Goal: Transaction & Acquisition: Register for event/course

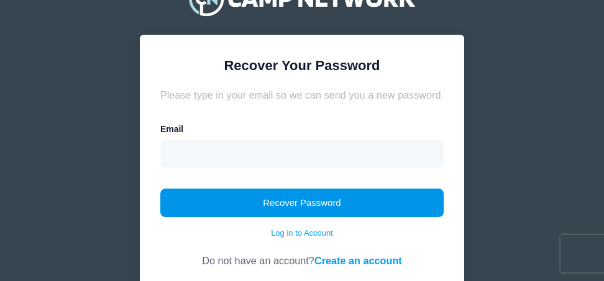
scroll to position [95, 0]
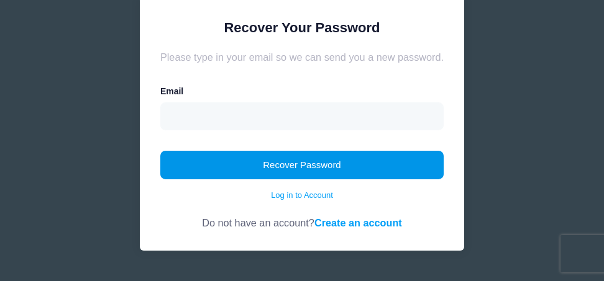
click at [329, 163] on button "Recover Password" at bounding box center [301, 165] width 283 height 29
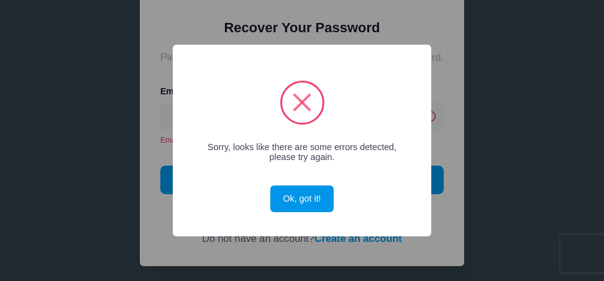
click at [301, 194] on button "Ok, got it!" at bounding box center [301, 199] width 63 height 27
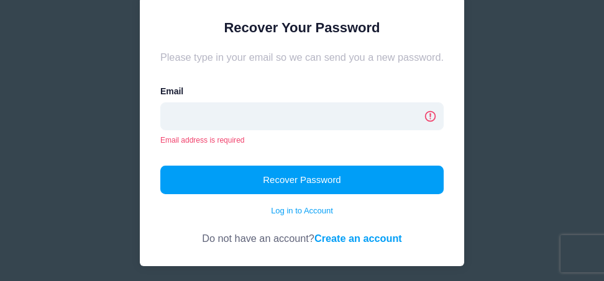
click at [301, 107] on input "email" at bounding box center [301, 116] width 283 height 29
type input "risamallari@yahoo.com"
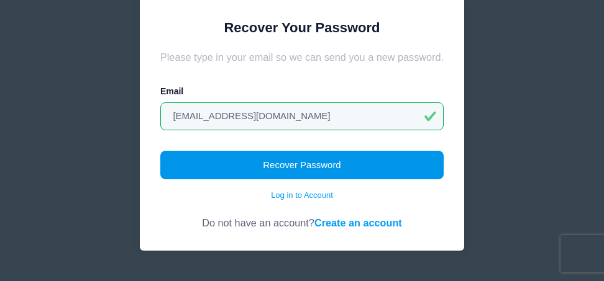
click at [296, 163] on button "Recover Password" at bounding box center [301, 165] width 283 height 29
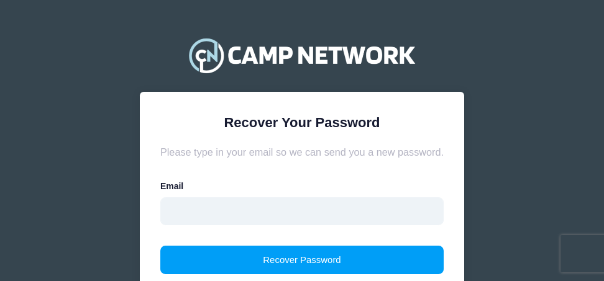
click at [232, 204] on input "email" at bounding box center [301, 212] width 283 height 29
type input "[EMAIL_ADDRESS][DOMAIN_NAME]"
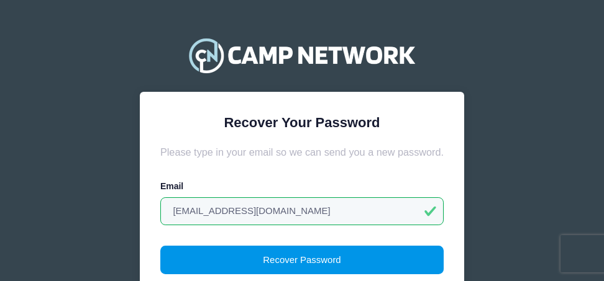
click at [239, 266] on button "Recover Password" at bounding box center [301, 260] width 283 height 29
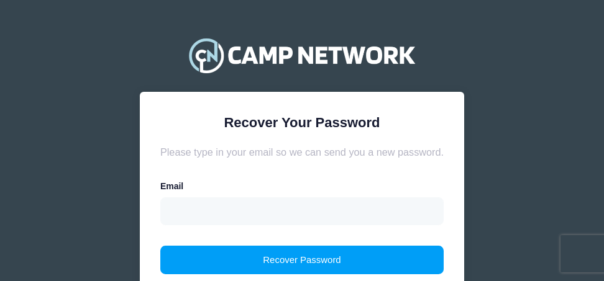
click at [274, 192] on div "Email" at bounding box center [301, 202] width 283 height 45
click at [225, 194] on div "Email" at bounding box center [301, 202] width 283 height 45
click at [227, 183] on div "Email" at bounding box center [301, 202] width 283 height 45
click at [225, 202] on input "email" at bounding box center [301, 212] width 283 height 29
type input "risamallari@yahoo.com"
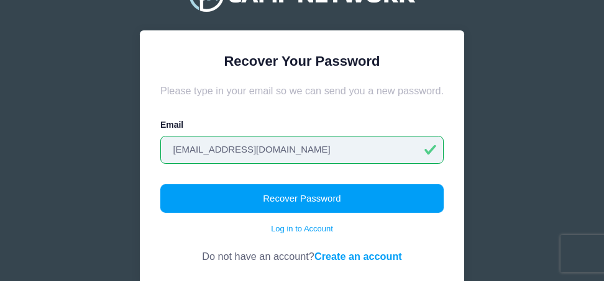
scroll to position [78, 0]
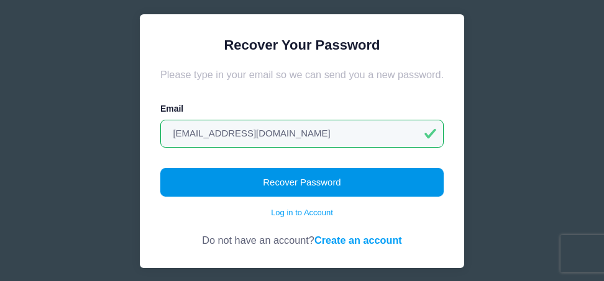
click at [352, 182] on button "Recover Password" at bounding box center [301, 182] width 283 height 29
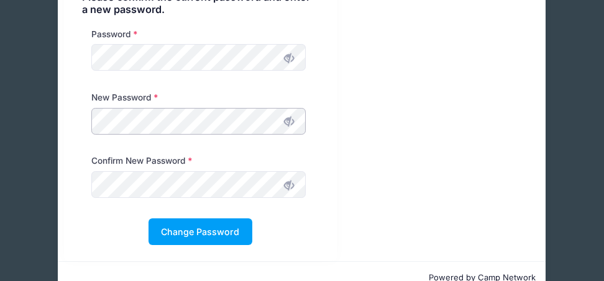
scroll to position [113, 0]
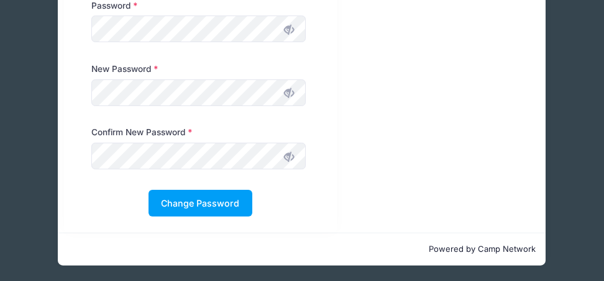
click at [290, 94] on icon at bounding box center [289, 93] width 10 height 10
click at [395, 138] on div "Please confirm the current password and enter a new password. Password New Pass…" at bounding box center [302, 90] width 488 height 286
click at [290, 156] on icon at bounding box center [289, 157] width 10 height 10
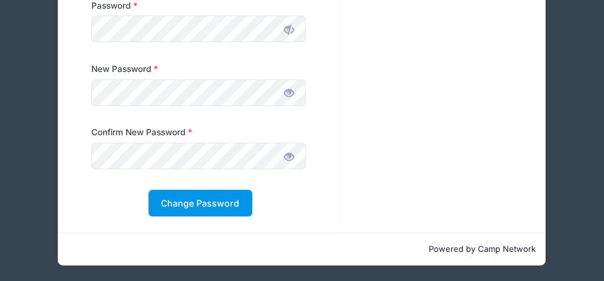
click at [207, 208] on button "Change Password" at bounding box center [200, 203] width 104 height 27
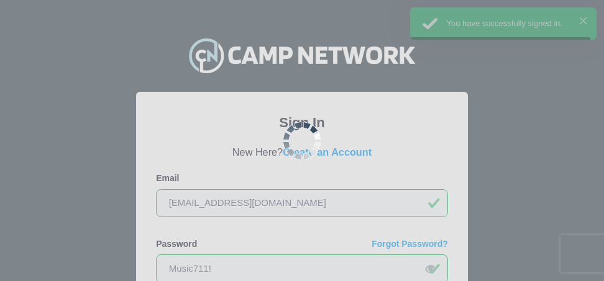
scroll to position [123, 0]
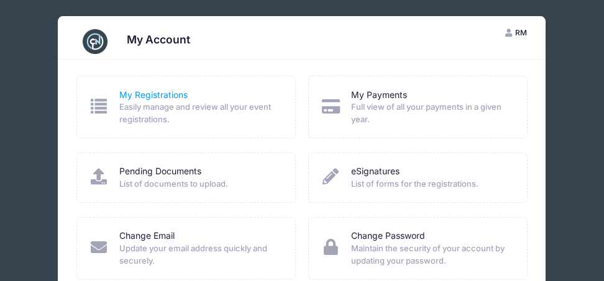
click at [147, 92] on link "My Registrations" at bounding box center [153, 95] width 68 height 13
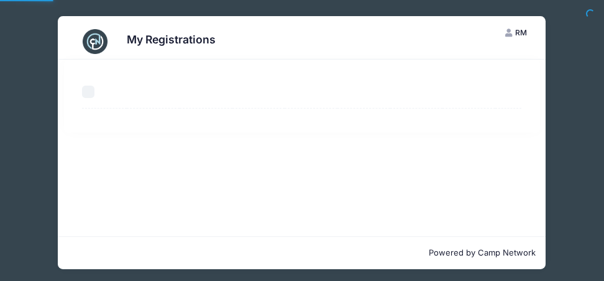
select select "50"
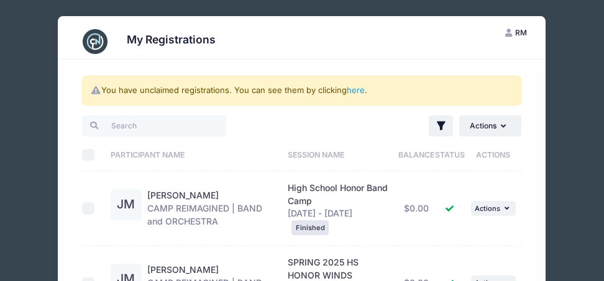
click at [96, 43] on img at bounding box center [95, 41] width 25 height 25
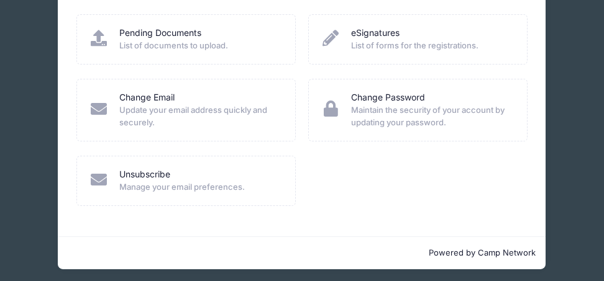
scroll to position [143, 0]
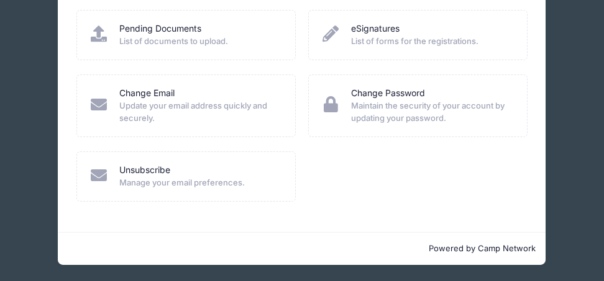
click at [383, 225] on div "My Registrations Easily manage and review all your event registrations. My Paym…" at bounding box center [302, 75] width 488 height 316
click at [581, 154] on div "My Account RM Risa Mallari My Account Logout My Registrations Easily manage and…" at bounding box center [301, 69] width 585 height 424
click at [576, 166] on div "My Account RM Risa Mallari My Account Logout My Registrations Easily manage and…" at bounding box center [301, 69] width 585 height 424
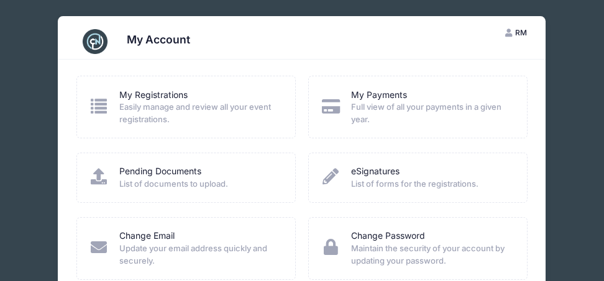
click at [526, 29] on span "RM" at bounding box center [521, 32] width 12 height 9
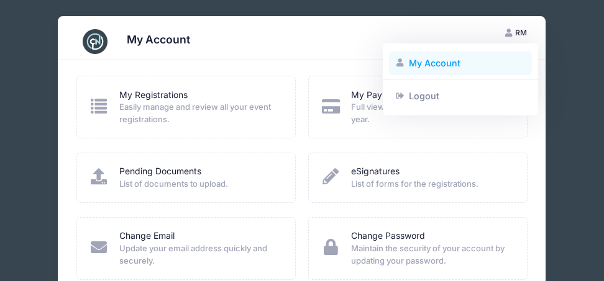
click at [408, 61] on link "My Account" at bounding box center [460, 64] width 143 height 24
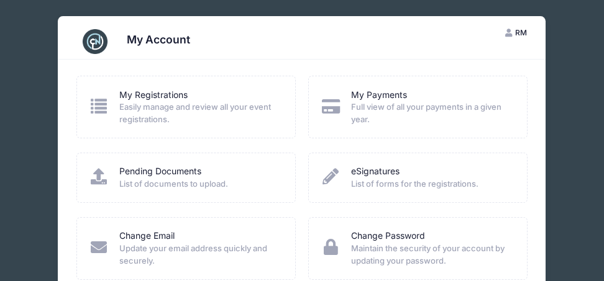
click at [104, 101] on icon at bounding box center [99, 106] width 20 height 16
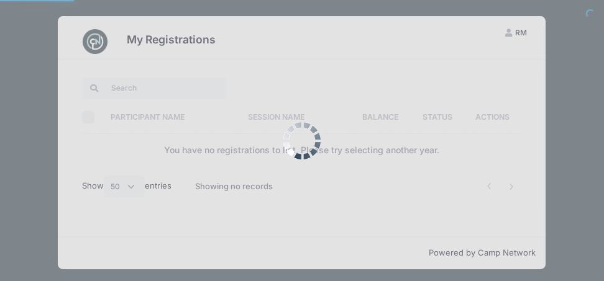
select select "50"
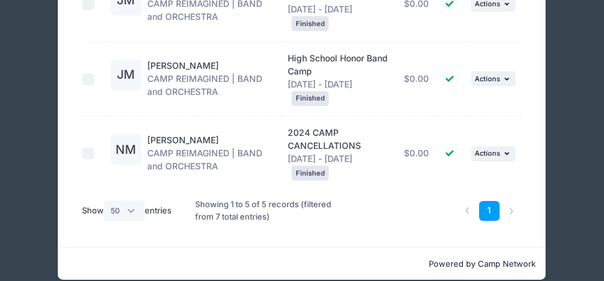
scroll to position [369, 0]
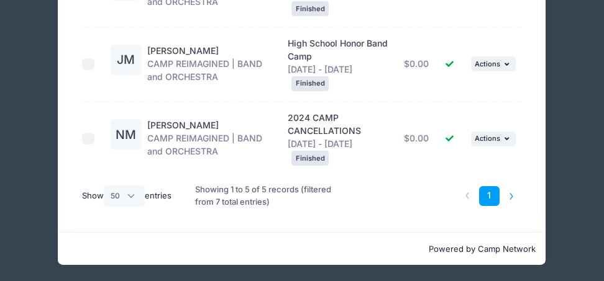
click at [512, 193] on li at bounding box center [511, 196] width 20 height 20
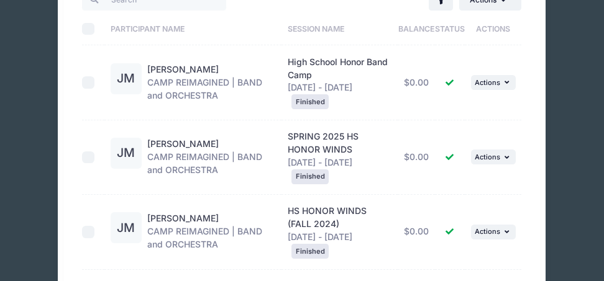
scroll to position [0, 0]
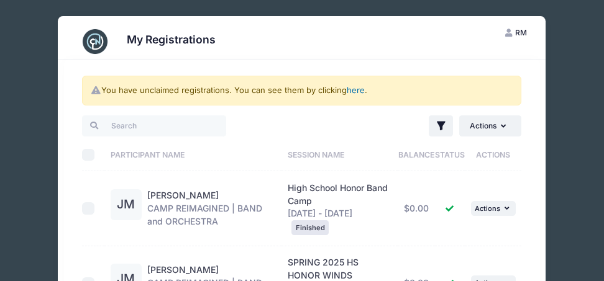
click at [357, 91] on link "here" at bounding box center [356, 90] width 18 height 10
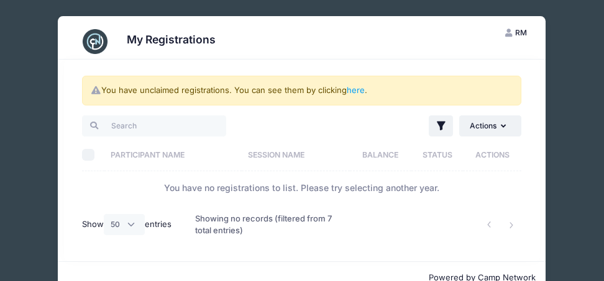
click at [225, 46] on div "My Registrations" at bounding box center [302, 41] width 452 height 35
click at [527, 30] on button "RM [PERSON_NAME]" at bounding box center [515, 32] width 43 height 21
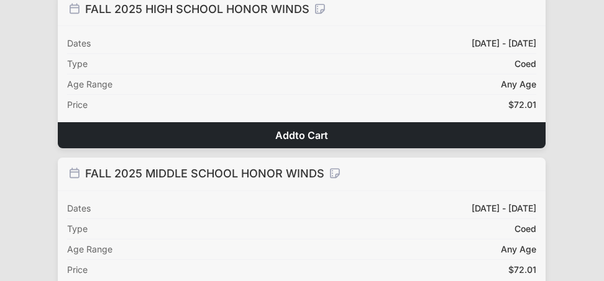
scroll to position [145, 0]
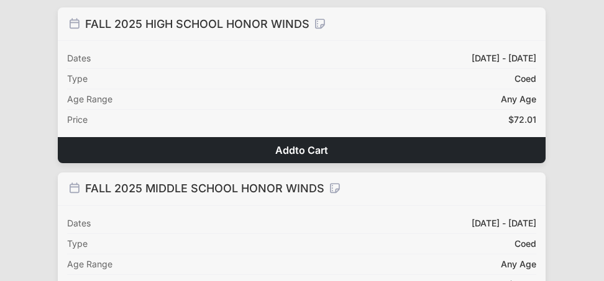
click at [494, 89] on div "Age Range Any Age" at bounding box center [301, 99] width 469 height 20
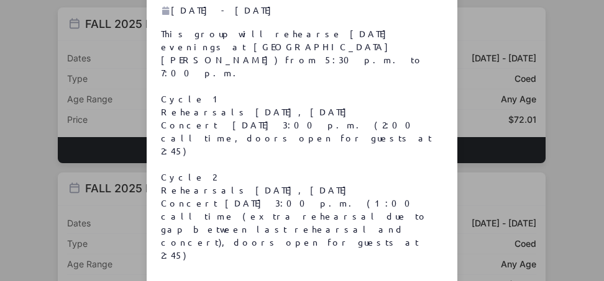
scroll to position [60, 0]
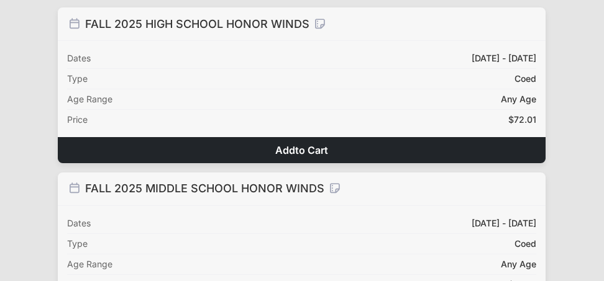
click at [365, 79] on div "Type Coed" at bounding box center [301, 79] width 469 height 20
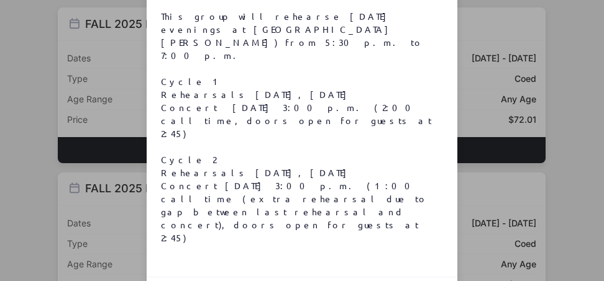
scroll to position [0, 0]
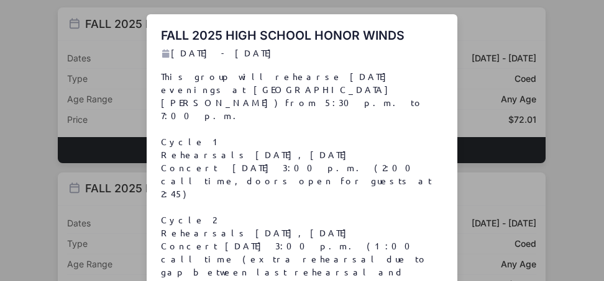
click at [455, 28] on div "FALL 2025 HIGH SCHOOL HONOR WINDS Aug 18 - Nov 15, 2025 This group will rehears…" at bounding box center [302, 175] width 311 height 323
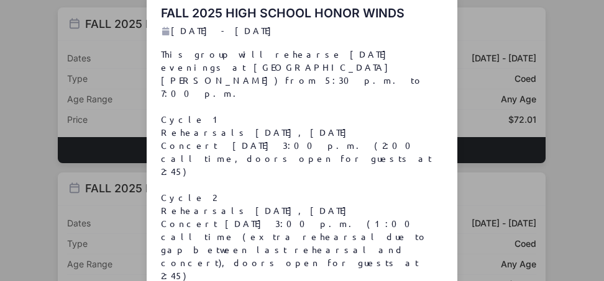
scroll to position [60, 0]
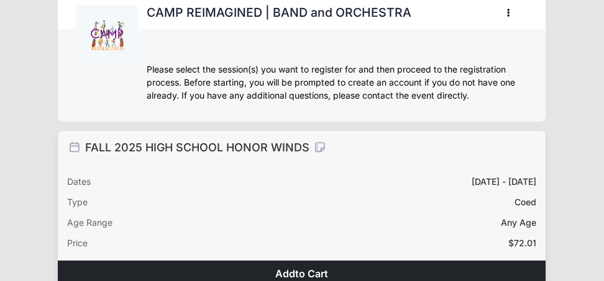
scroll to position [0, 0]
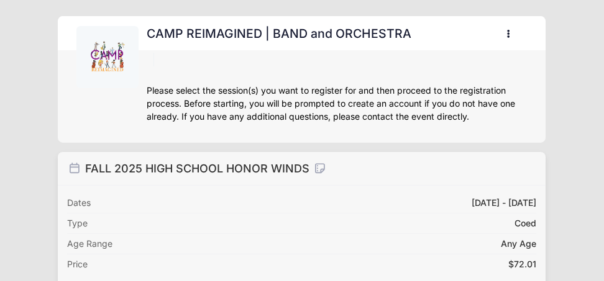
click at [509, 34] on icon "button" at bounding box center [512, 34] width 10 height 0
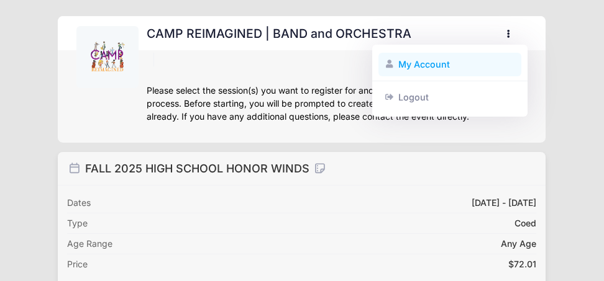
click at [418, 60] on link "My Account" at bounding box center [449, 65] width 143 height 24
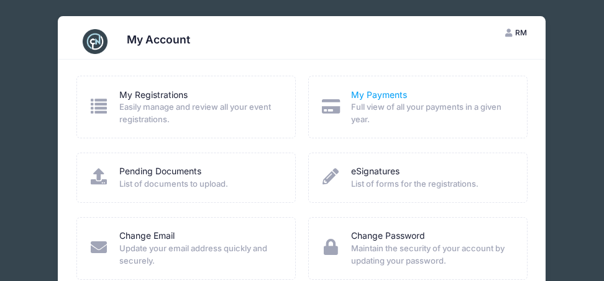
click at [383, 98] on link "My Payments" at bounding box center [379, 95] width 56 height 13
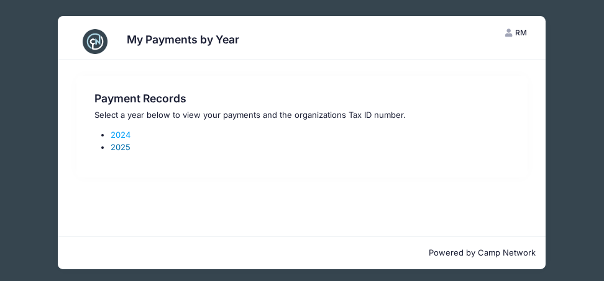
click at [118, 147] on link "2025" at bounding box center [121, 147] width 20 height 10
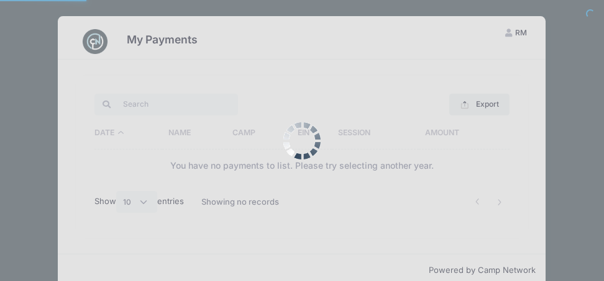
select select "10"
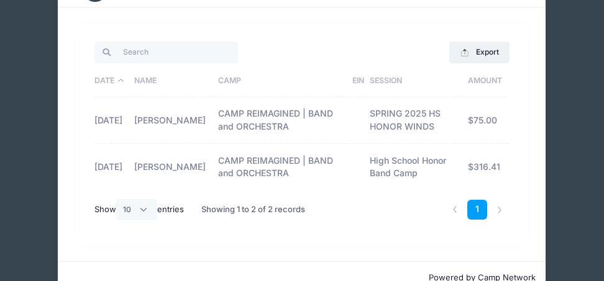
scroll to position [81, 0]
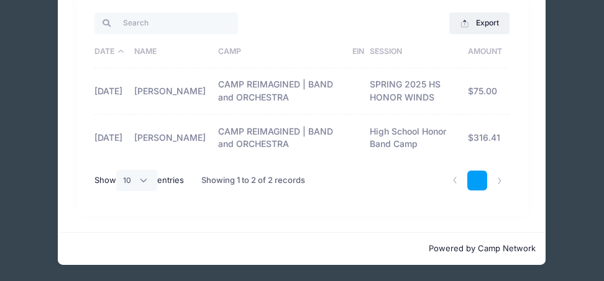
click at [479, 179] on link "1" at bounding box center [477, 181] width 20 height 20
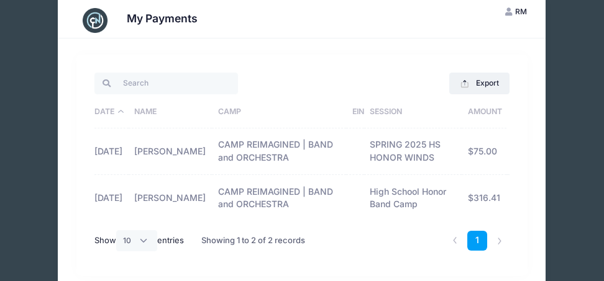
scroll to position [0, 0]
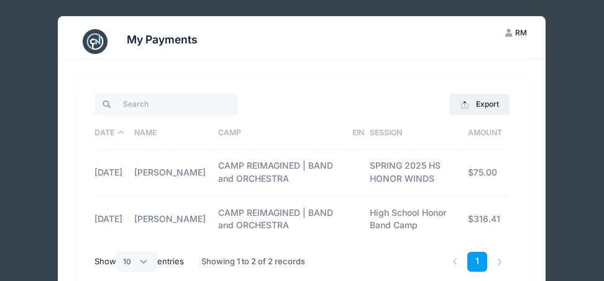
click at [93, 45] on img at bounding box center [95, 41] width 25 height 25
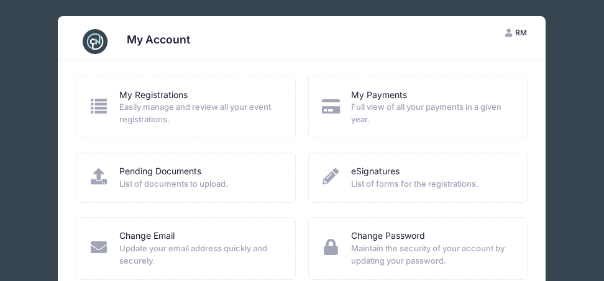
click at [573, 103] on div "My Account RM Risa Mallari My Account Logout My Registrations Easily manage and…" at bounding box center [301, 212] width 585 height 424
click at [162, 94] on link "My Registrations" at bounding box center [153, 95] width 68 height 13
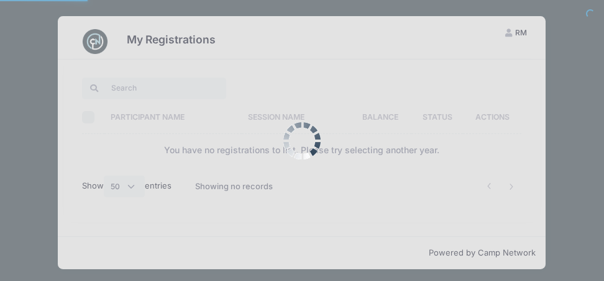
select select "50"
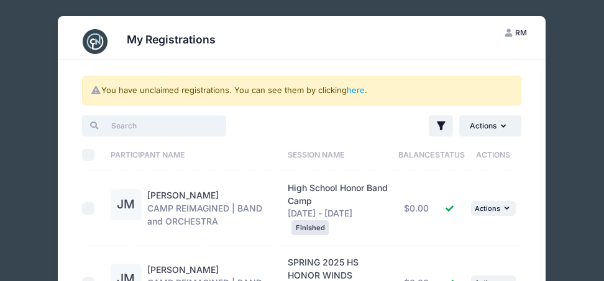
click at [134, 125] on input "search" at bounding box center [153, 126] width 143 height 21
click at [360, 88] on link "here" at bounding box center [356, 90] width 18 height 10
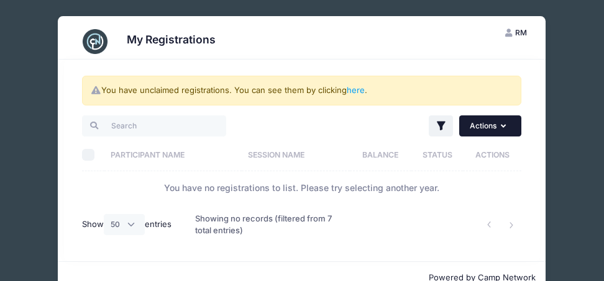
click at [475, 122] on button "Actions" at bounding box center [490, 126] width 62 height 21
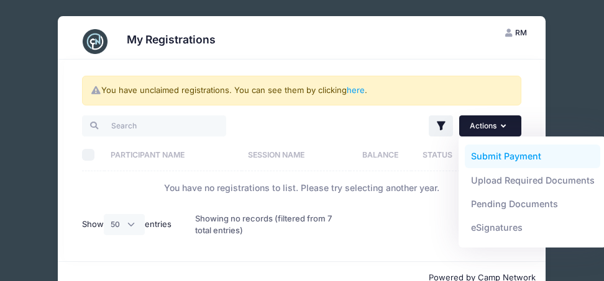
click at [506, 155] on link "Submit Payment" at bounding box center [533, 157] width 136 height 24
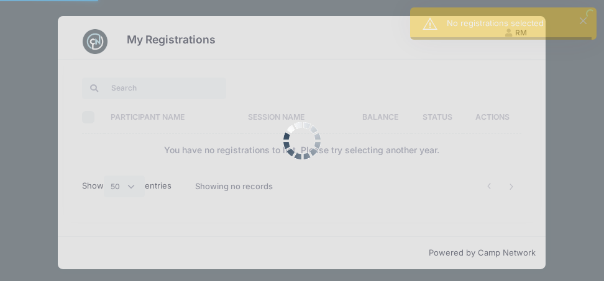
select select "50"
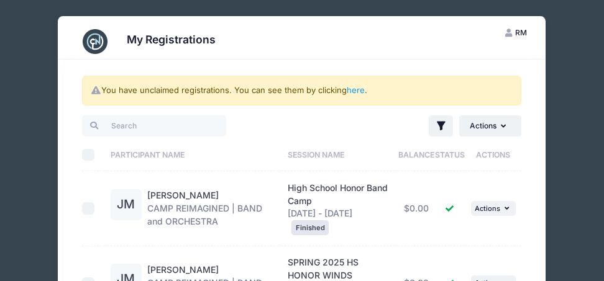
click at [101, 32] on img at bounding box center [95, 41] width 25 height 25
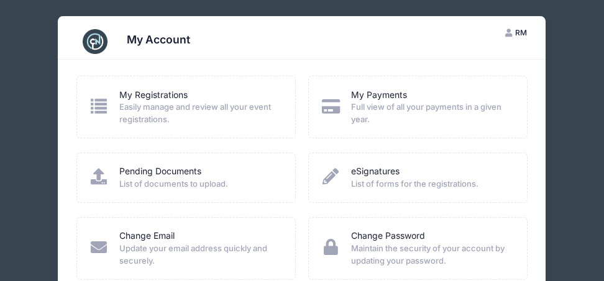
click at [536, 35] on button "RM Risa Mallari" at bounding box center [515, 32] width 43 height 21
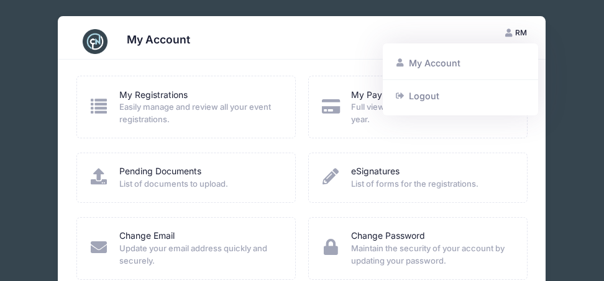
click at [567, 63] on div "My Account RM Risa Mallari My Account Logout My Registrations Easily manage and…" at bounding box center [301, 212] width 585 height 424
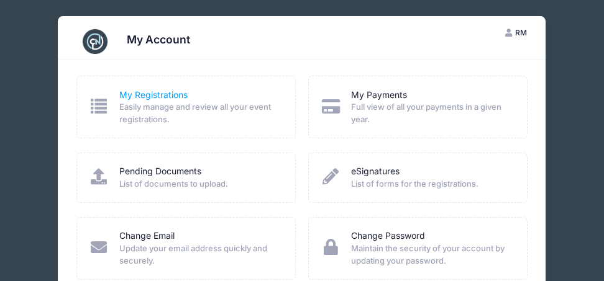
click at [157, 91] on link "My Registrations" at bounding box center [153, 95] width 68 height 13
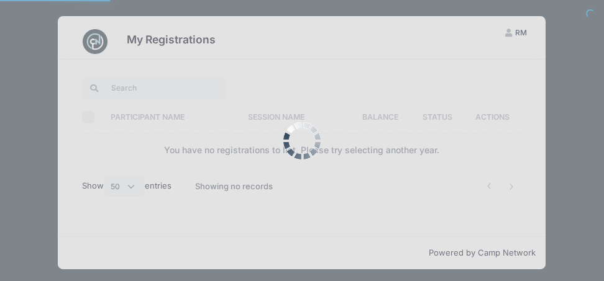
select select "50"
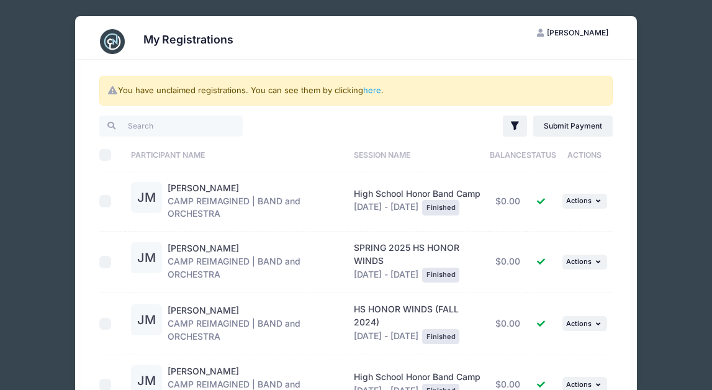
click at [598, 28] on span "[PERSON_NAME]" at bounding box center [577, 32] width 61 height 9
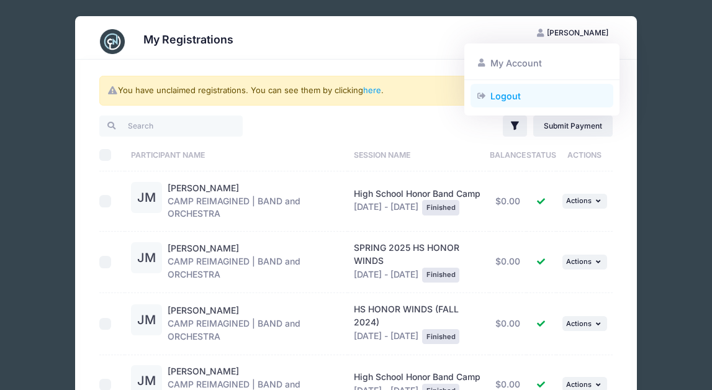
click at [497, 93] on link "Logout" at bounding box center [542, 96] width 143 height 24
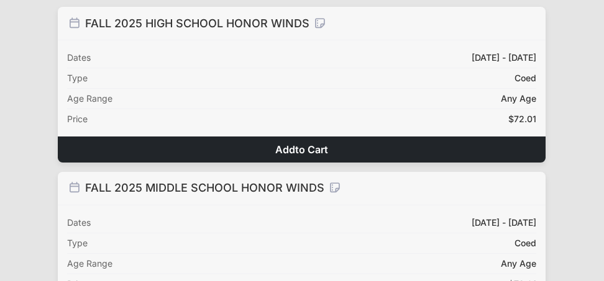
scroll to position [135, 0]
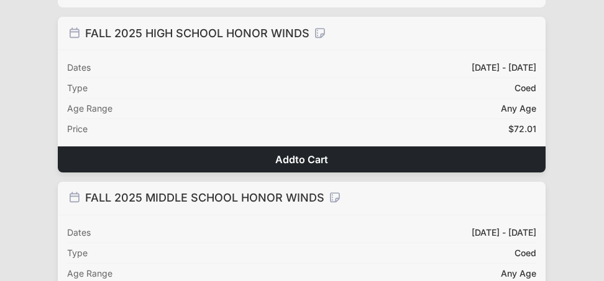
click at [522, 127] on span "$72.01" at bounding box center [522, 129] width 28 height 11
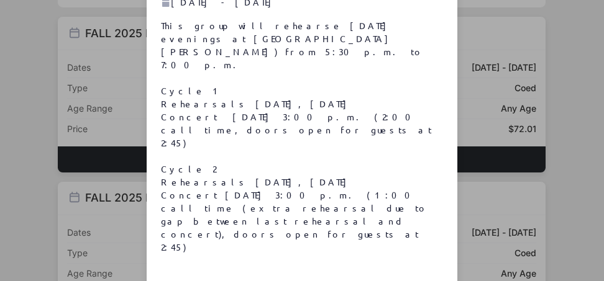
scroll to position [60, 0]
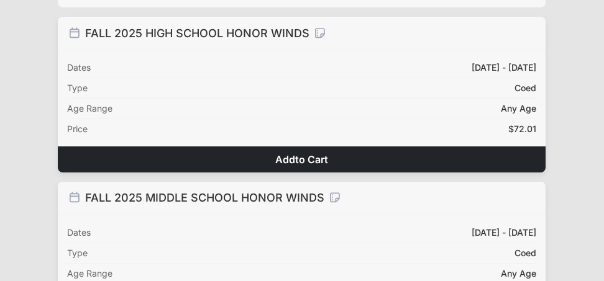
click at [321, 162] on span "to Cart" at bounding box center [311, 159] width 33 height 12
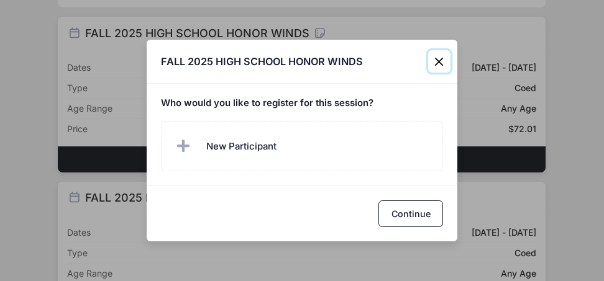
click at [440, 58] on button "Close" at bounding box center [439, 61] width 22 height 22
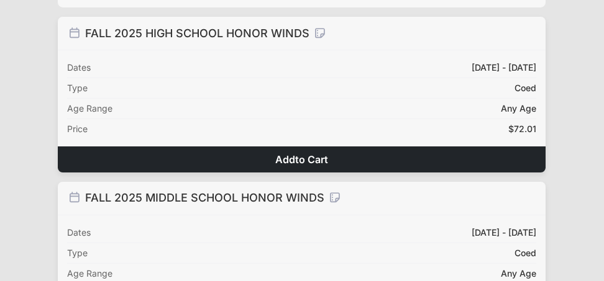
click at [73, 33] on icon at bounding box center [74, 32] width 14 height 11
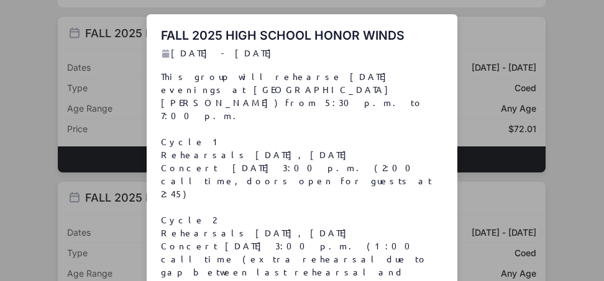
click at [73, 33] on div "FALL 2025 HIGH SCHOOL HONOR WINDS Aug 18 - Nov 15, 2025 This group will rehears…" at bounding box center [302, 140] width 604 height 281
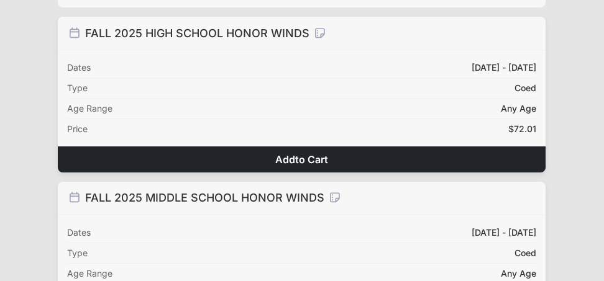
click at [320, 29] on icon at bounding box center [319, 32] width 14 height 11
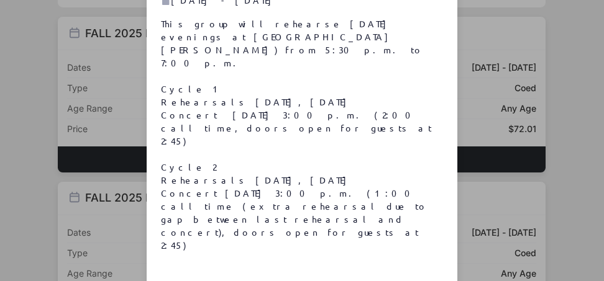
scroll to position [60, 0]
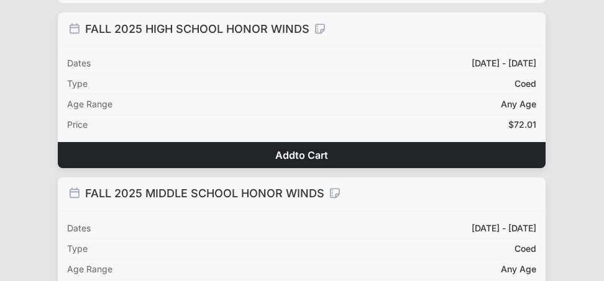
scroll to position [141, 0]
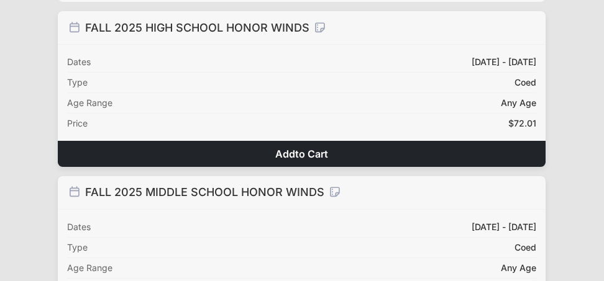
click at [526, 120] on span "$72.01" at bounding box center [522, 123] width 28 height 11
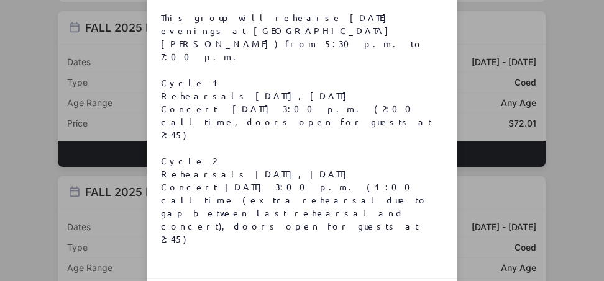
scroll to position [60, 0]
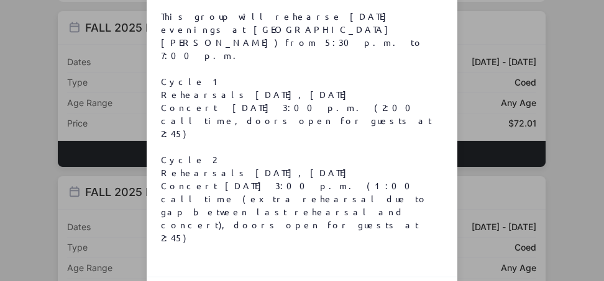
click at [363, 73] on p "This group will rehearse on Monday evenings at Pinecrest Academy Sloan Canyon (…" at bounding box center [302, 127] width 283 height 235
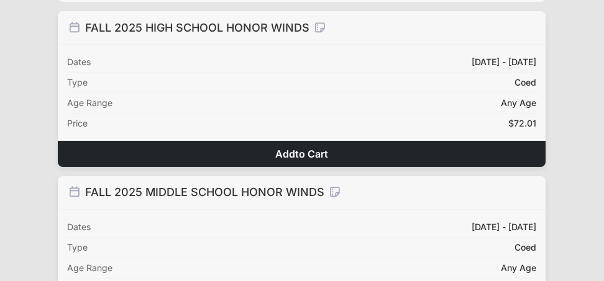
click at [327, 152] on span "to Cart" at bounding box center [311, 154] width 33 height 12
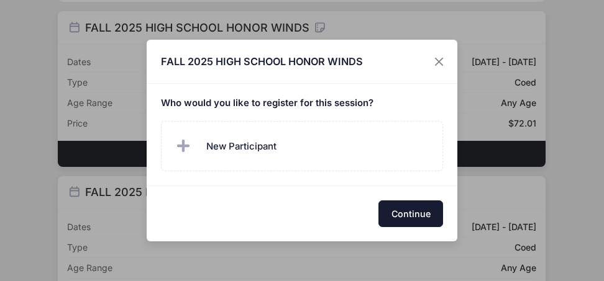
click at [403, 204] on button "Continue" at bounding box center [410, 214] width 65 height 27
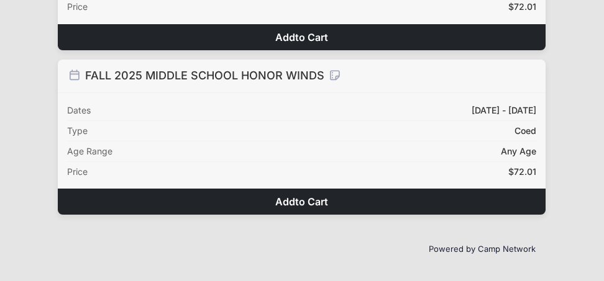
scroll to position [0, 0]
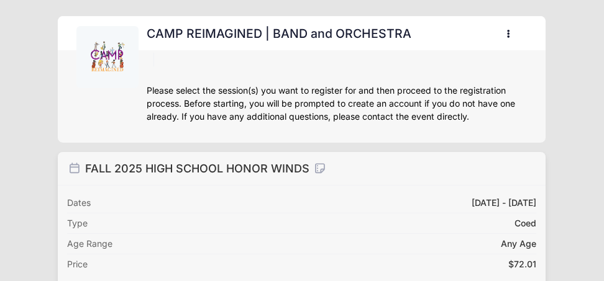
click at [321, 163] on icon at bounding box center [319, 168] width 14 height 11
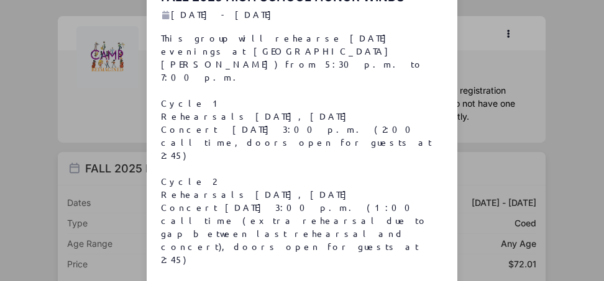
scroll to position [60, 0]
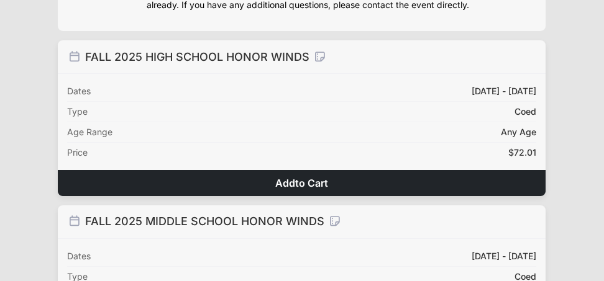
scroll to position [113, 0]
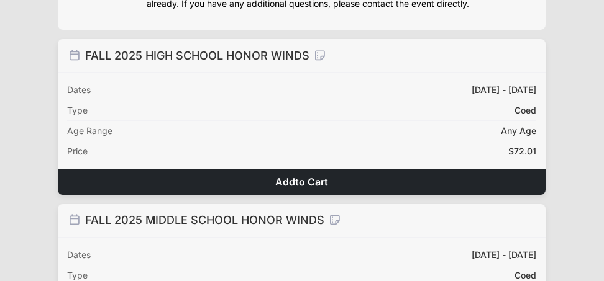
click at [307, 186] on span "to Cart" at bounding box center [311, 182] width 33 height 12
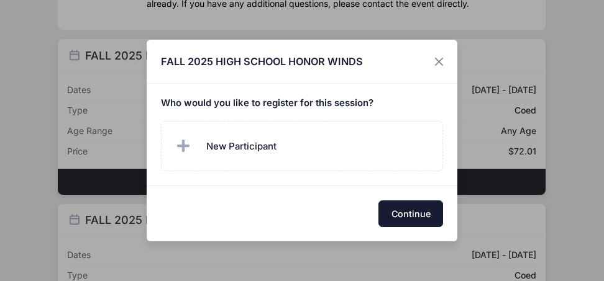
click at [415, 219] on button "Continue" at bounding box center [410, 214] width 65 height 27
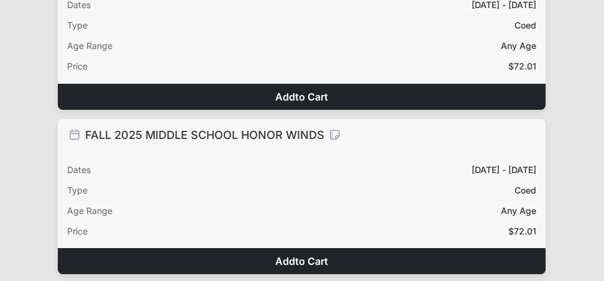
scroll to position [168, 0]
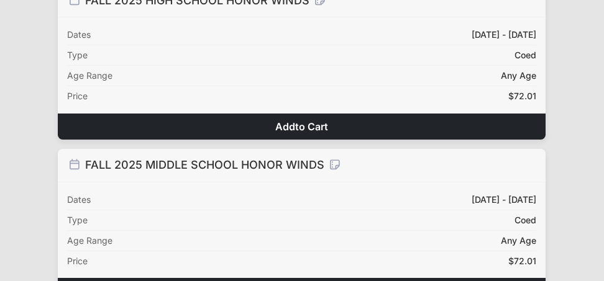
click at [321, 130] on span "to Cart" at bounding box center [311, 127] width 33 height 12
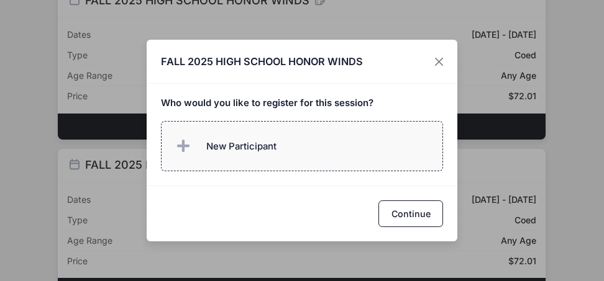
click at [183, 147] on icon at bounding box center [185, 147] width 17 height 0
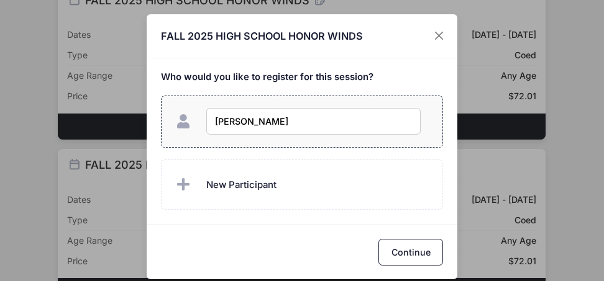
type input "josiah mallari"
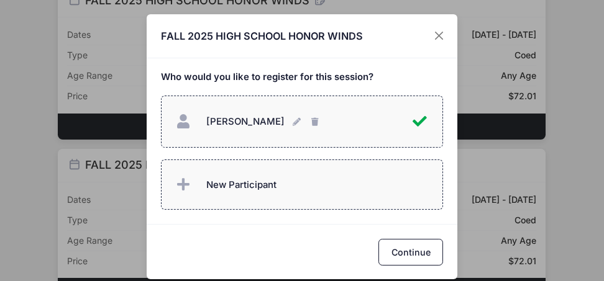
click at [332, 168] on label "New Participant" at bounding box center [302, 185] width 283 height 50
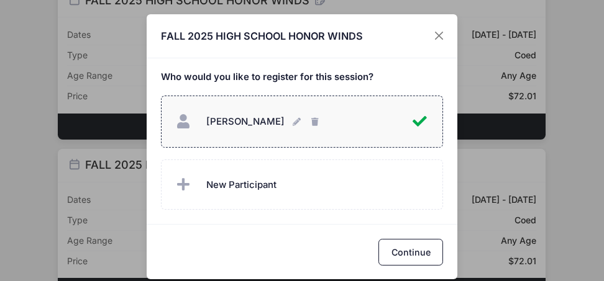
click at [349, 116] on div "josiah mallari josiah mallari" at bounding box center [292, 121] width 239 height 27
checkbox input "false"
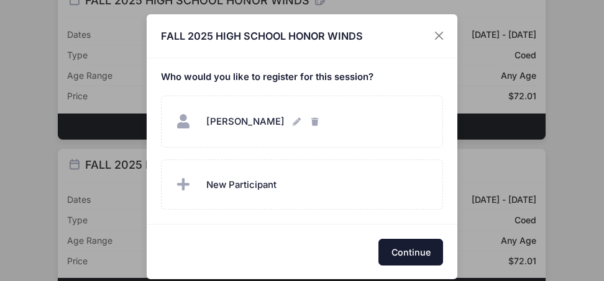
click at [424, 252] on button "Continue" at bounding box center [410, 252] width 65 height 27
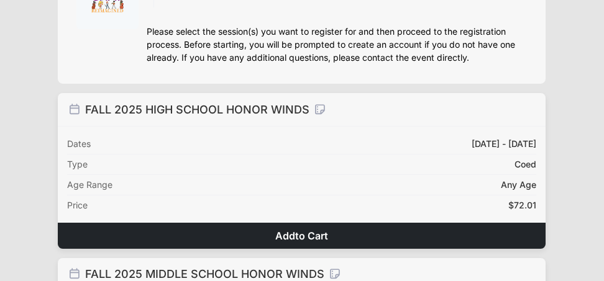
scroll to position [70, 0]
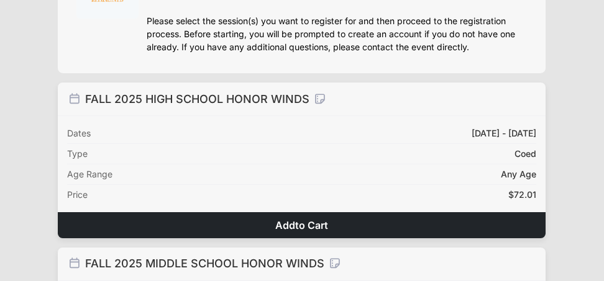
click at [376, 224] on button "Add to Cart" at bounding box center [302, 225] width 488 height 26
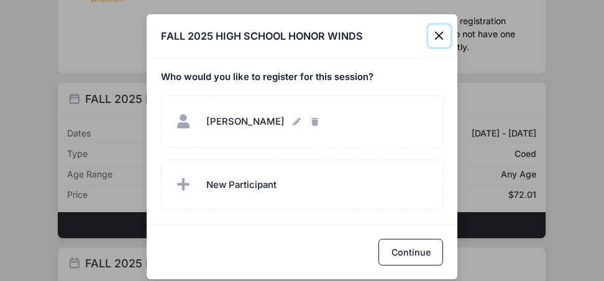
click at [442, 32] on button "Close" at bounding box center [439, 36] width 22 height 22
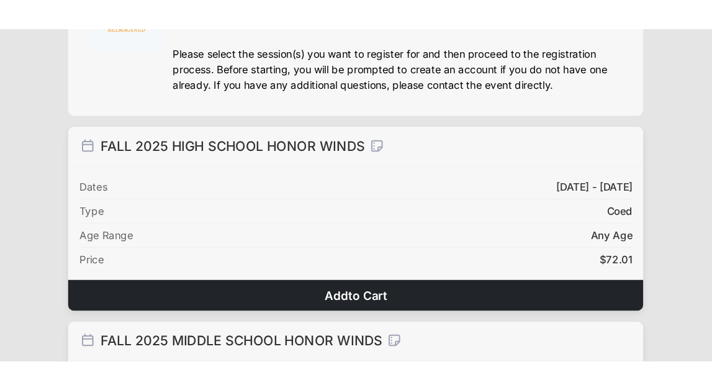
scroll to position [0, 0]
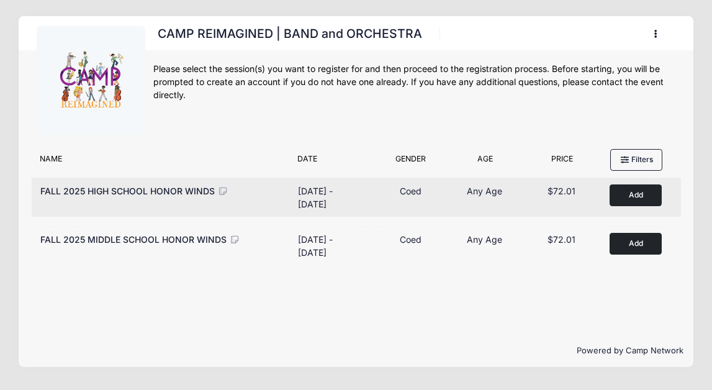
click at [603, 193] on button "Add to Cart" at bounding box center [636, 195] width 52 height 22
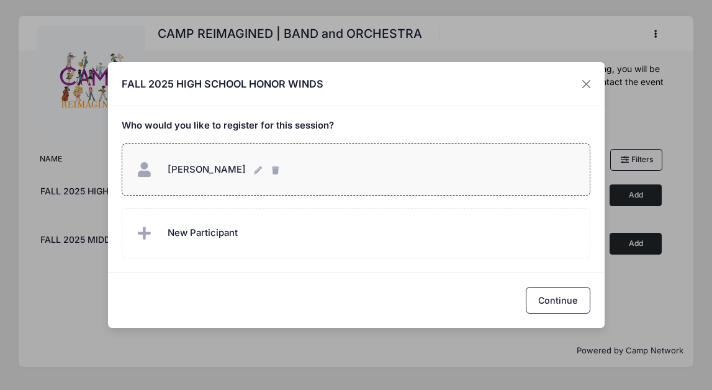
click at [368, 157] on div "josiah mallari josiah mallari" at bounding box center [357, 170] width 444 height 27
checkbox input "true"
click at [553, 281] on button "Continue" at bounding box center [558, 300] width 65 height 27
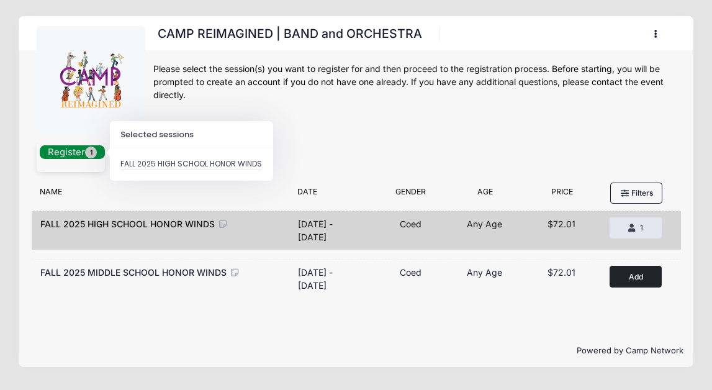
click at [62, 155] on button "Register 1" at bounding box center [73, 152] width 66 height 14
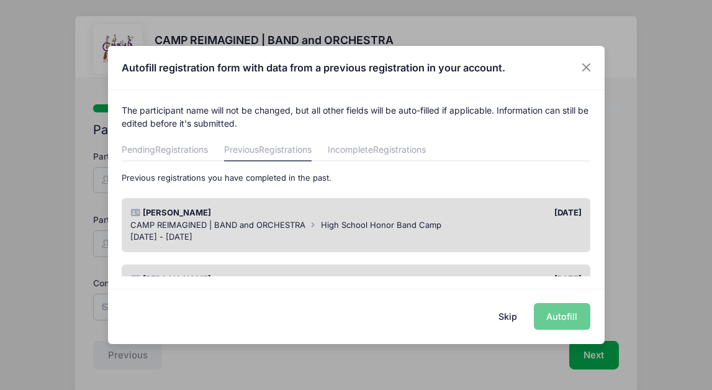
click at [565, 312] on div "Skip Autofill" at bounding box center [356, 316] width 497 height 55
click at [476, 222] on div "CAMP REIMAGINED | BAND and ORCHESTRA High School Honor Band Camp" at bounding box center [356, 225] width 452 height 12
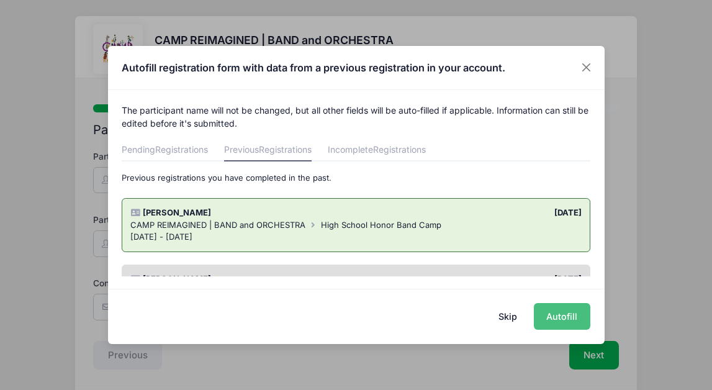
click at [560, 318] on button "Autofill" at bounding box center [562, 316] width 57 height 27
type input "[EMAIL_ADDRESS][DOMAIN_NAME]"
type input "[DATE]"
select select "Flute"
select select "Adult Medium"
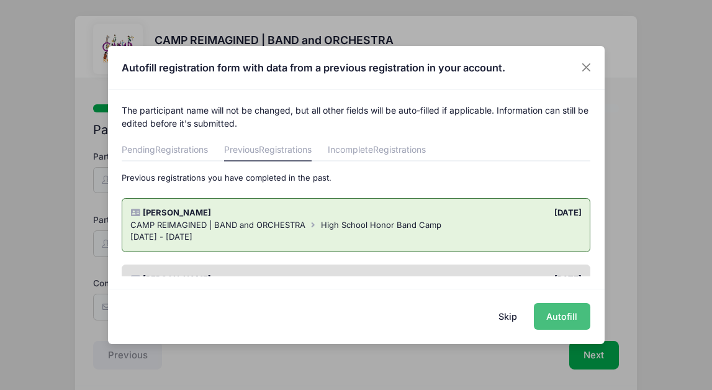
type input "[STREET_ADDRESS]"
type input "[PERSON_NAME]"
select select "NV"
type input "89044"
type input "[PERSON_NAME]"
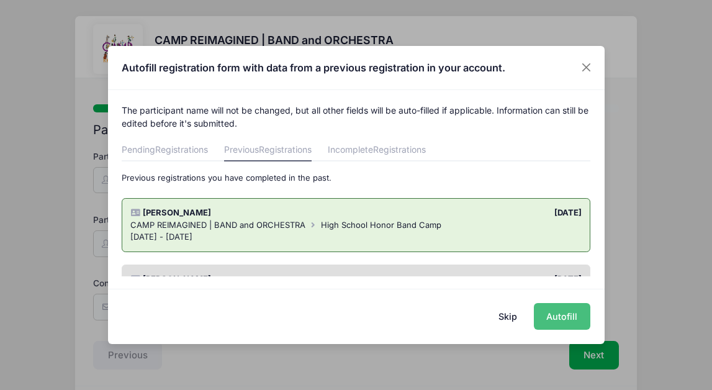
type input "7252928584"
type input "[EMAIL_ADDRESS][DOMAIN_NAME]"
type input "[PERSON_NAME]"
type input "8186679869"
type input "[EMAIL_ADDRESS][DOMAIN_NAME]"
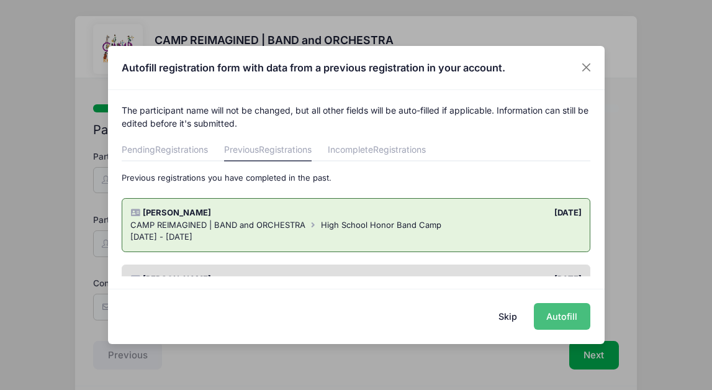
type input "[PERSON_NAME]"
type input "8186989358"
type input "[EMAIL_ADDRESS][DOMAIN_NAME]"
type input "[PERSON_NAME]"
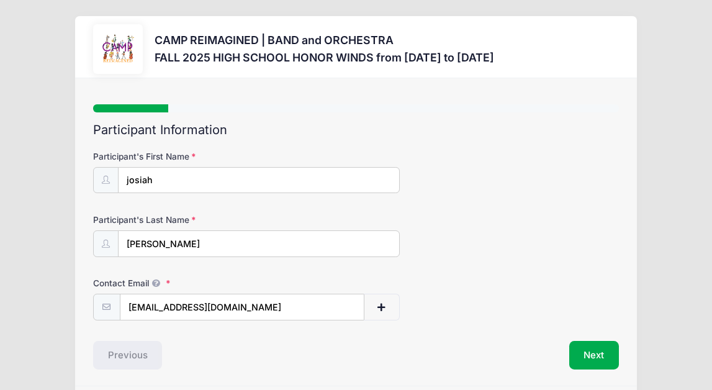
scroll to position [44, 0]
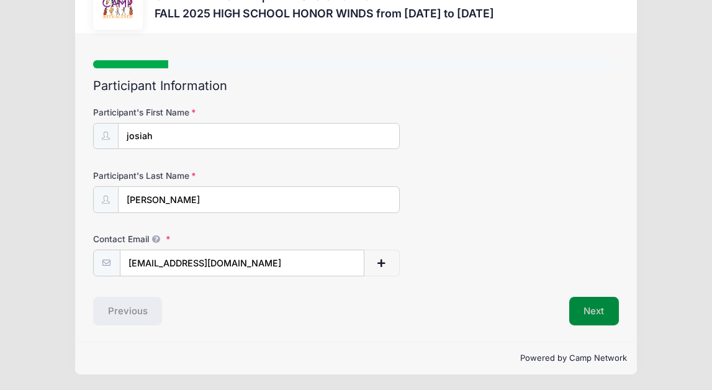
click at [599, 307] on button "Next" at bounding box center [595, 311] width 50 height 29
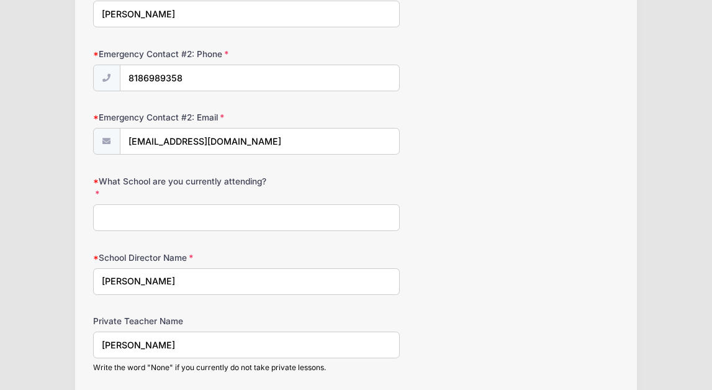
scroll to position [1154, 0]
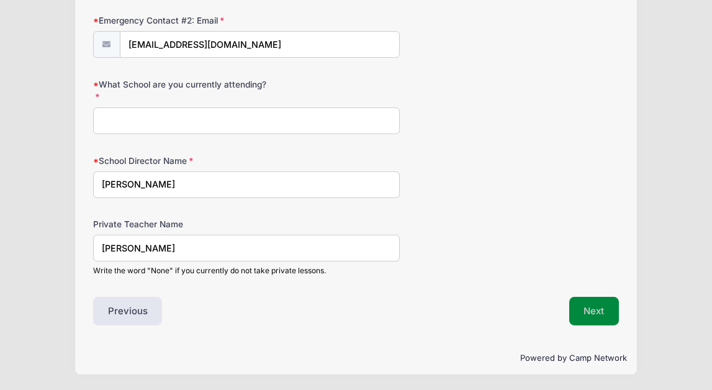
click at [613, 312] on button "Next" at bounding box center [595, 311] width 50 height 29
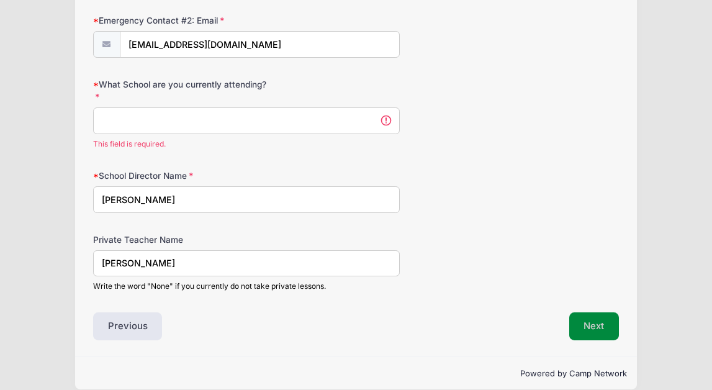
scroll to position [1168, 0]
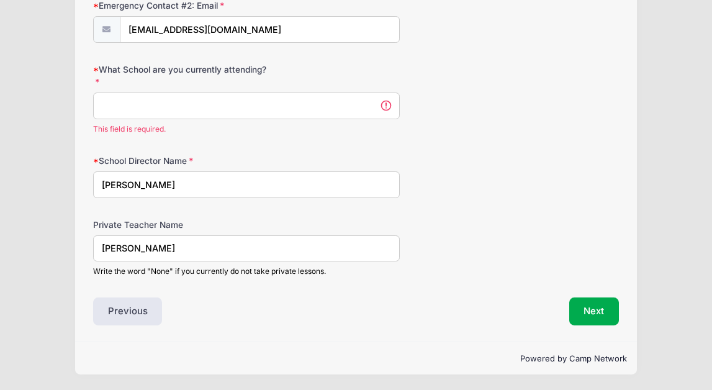
click at [322, 114] on input "What School are you currently attending?" at bounding box center [246, 106] width 307 height 27
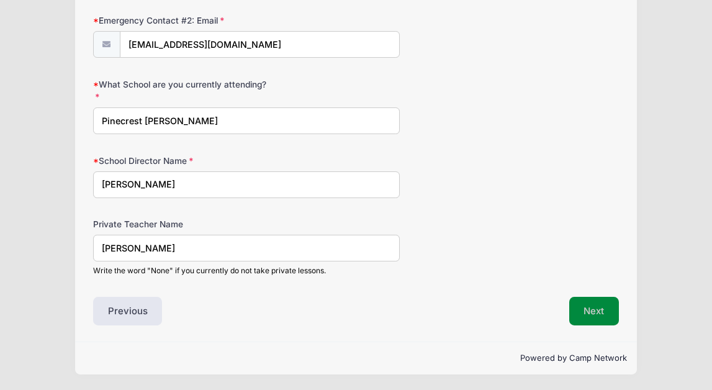
type input "Pinecrest [PERSON_NAME]"
click at [596, 309] on button "Next" at bounding box center [595, 311] width 50 height 29
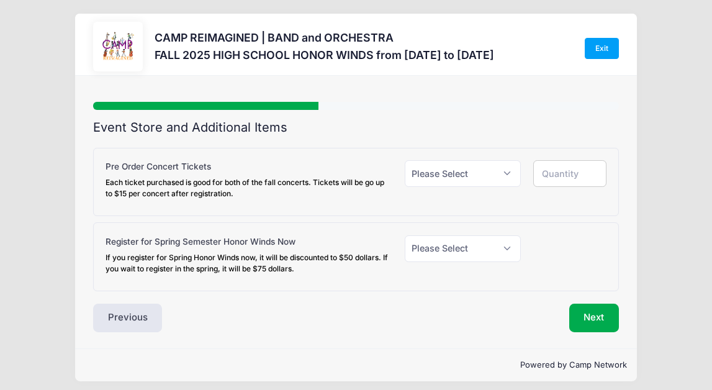
scroll to position [0, 0]
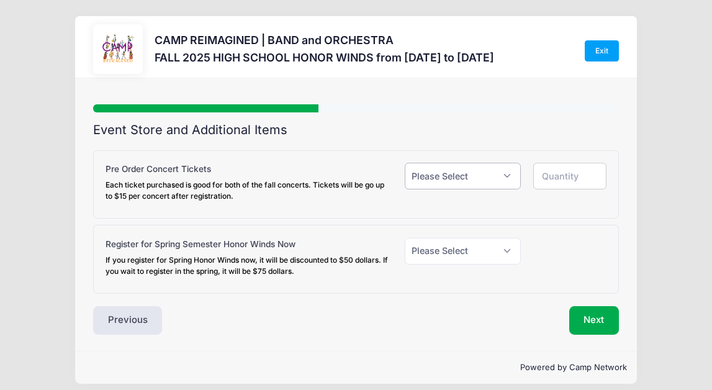
click at [512, 176] on select "Please Select Yes (+$18.00) No" at bounding box center [463, 176] width 116 height 27
click at [506, 251] on select "Please Select Yes (+$50.00) No" at bounding box center [463, 251] width 116 height 27
select select "1"
click at [405, 238] on select "Please Select Yes (+$50.00) No" at bounding box center [463, 251] width 116 height 27
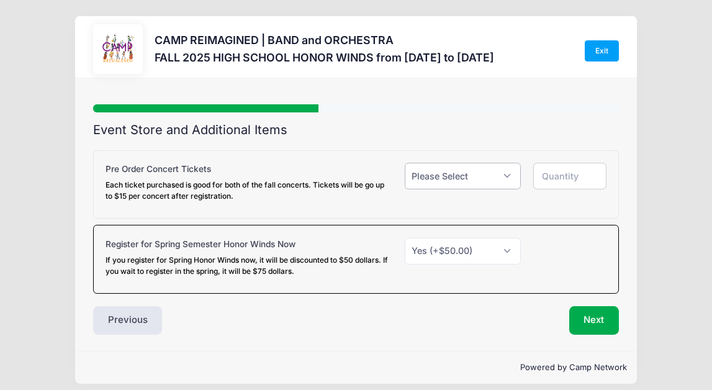
click at [511, 173] on select "Please Select Yes (+$18.00) No" at bounding box center [463, 176] width 116 height 27
select select "1"
click at [405, 163] on select "Please Select Yes (+$18.00) No" at bounding box center [463, 176] width 116 height 27
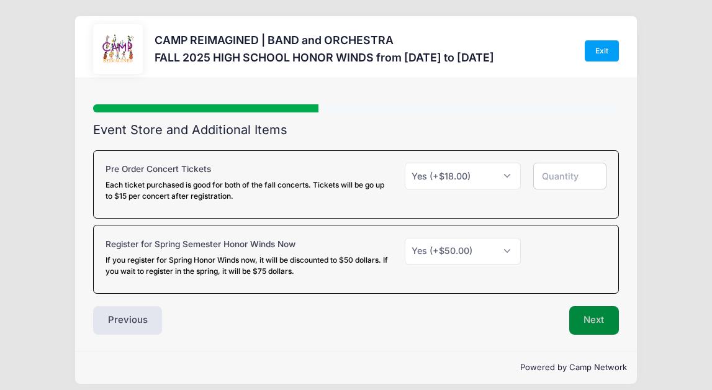
click at [598, 317] on button "Next" at bounding box center [595, 320] width 50 height 29
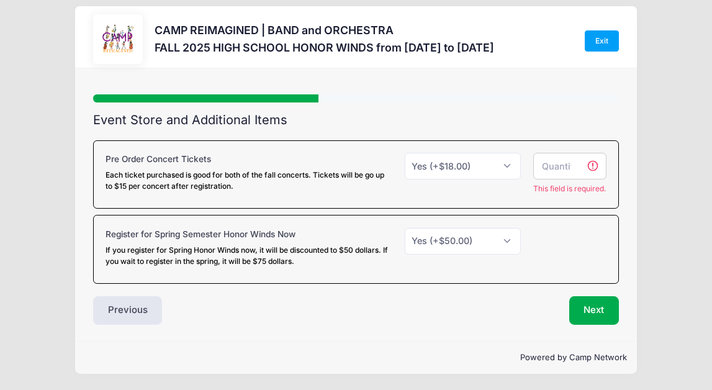
click at [594, 156] on input "number" at bounding box center [570, 166] width 73 height 27
type input "1"
click at [576, 153] on input "1" at bounding box center [570, 166] width 73 height 27
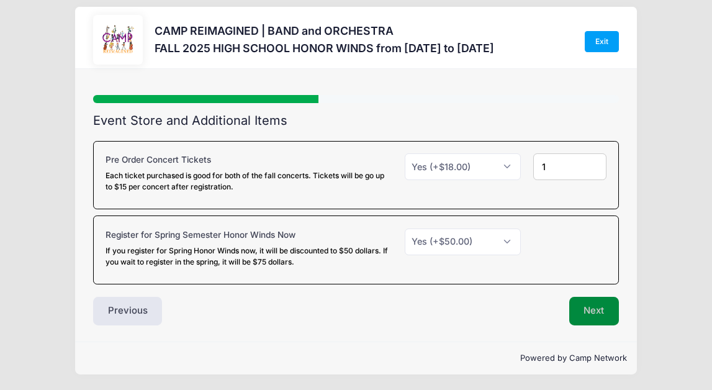
click at [603, 310] on button "Next" at bounding box center [595, 311] width 50 height 29
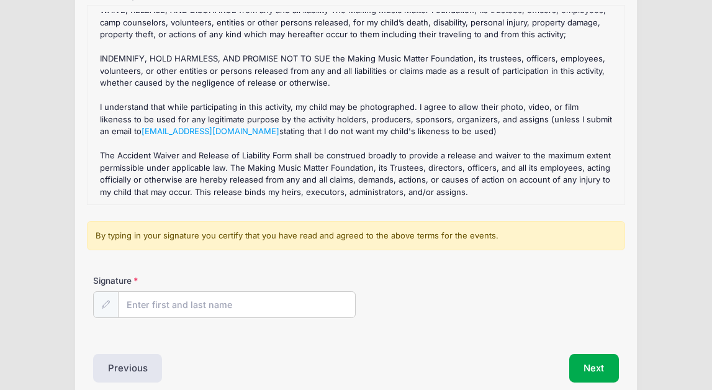
scroll to position [137, 0]
click at [293, 309] on input "Signature" at bounding box center [237, 304] width 237 height 27
type input "[PERSON_NAME]"
click at [596, 357] on button "Next" at bounding box center [595, 367] width 50 height 29
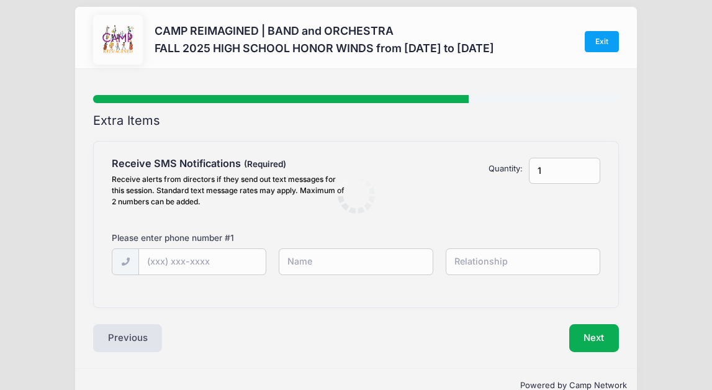
scroll to position [0, 0]
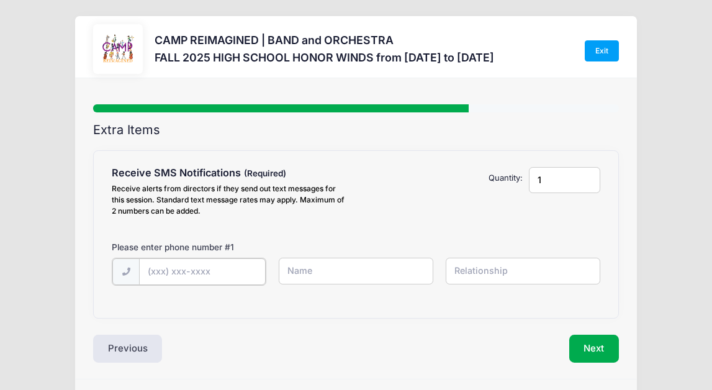
click at [0, 0] on input "text" at bounding box center [0, 0] width 0 height 0
type input "[PHONE_NUMBER]"
click at [0, 0] on input "text" at bounding box center [0, 0] width 0 height 0
type input "[PERSON_NAME]"
click at [0, 0] on input "text" at bounding box center [0, 0] width 0 height 0
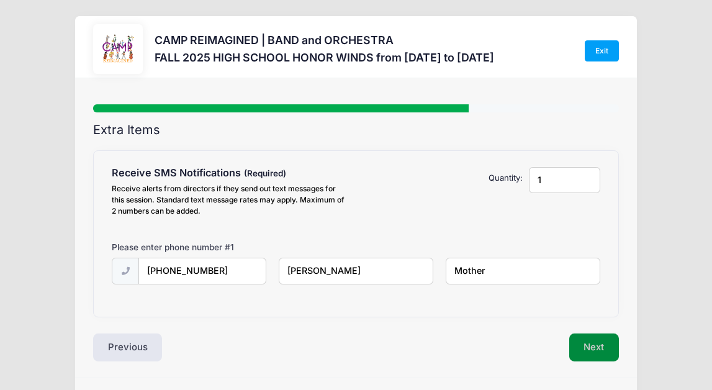
type input "Mother"
click at [596, 344] on button "Next" at bounding box center [595, 348] width 50 height 29
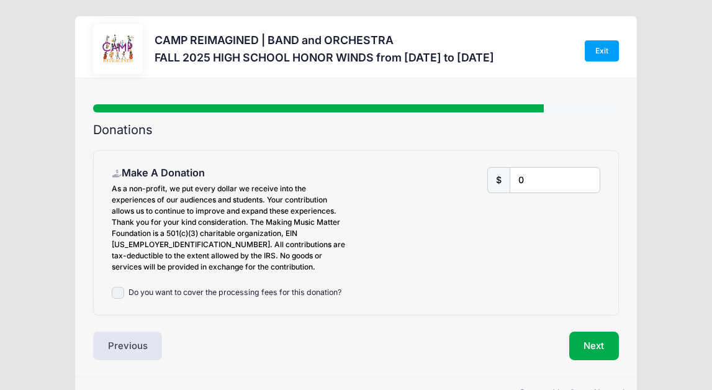
click at [116, 291] on input "Do you want to cover the processing fees for this donation?" at bounding box center [118, 293] width 12 height 12
click at [116, 292] on input "Do you want to cover the processing fees for this donation?" at bounding box center [118, 293] width 12 height 12
checkbox input "false"
click at [593, 341] on button "Next" at bounding box center [595, 346] width 50 height 29
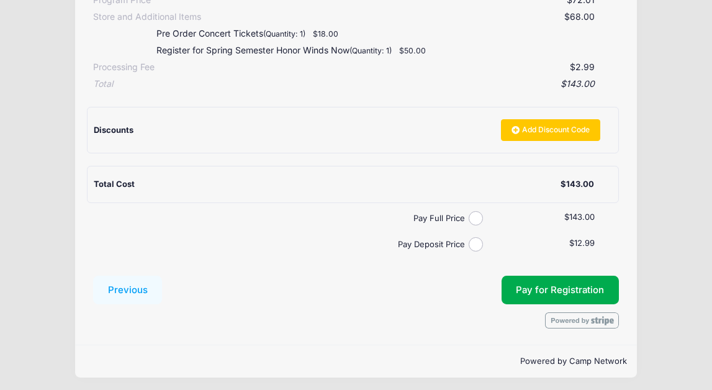
scroll to position [277, 0]
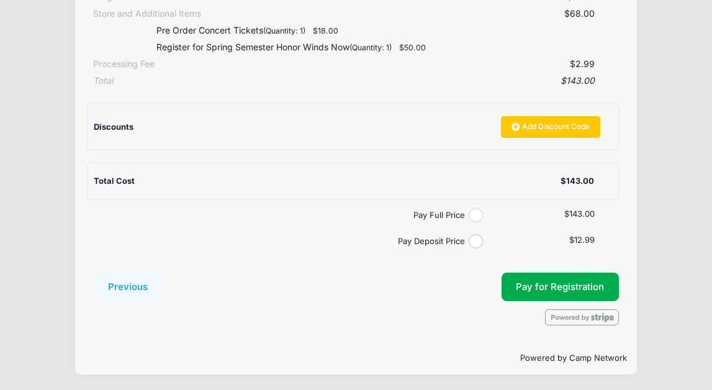
click at [476, 212] on input "Pay Full Price" at bounding box center [476, 215] width 14 height 14
radio input "true"
click at [537, 279] on button "Pay for Registration" at bounding box center [561, 287] width 118 height 29
